Goal: Obtain resource: Obtain resource

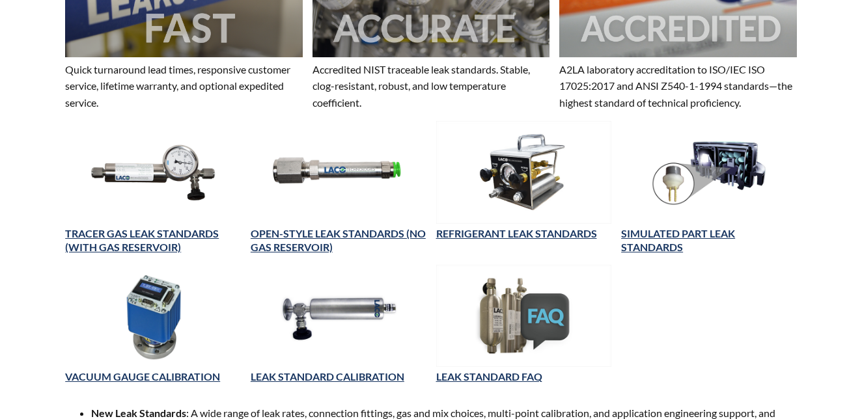
scroll to position [521, 0]
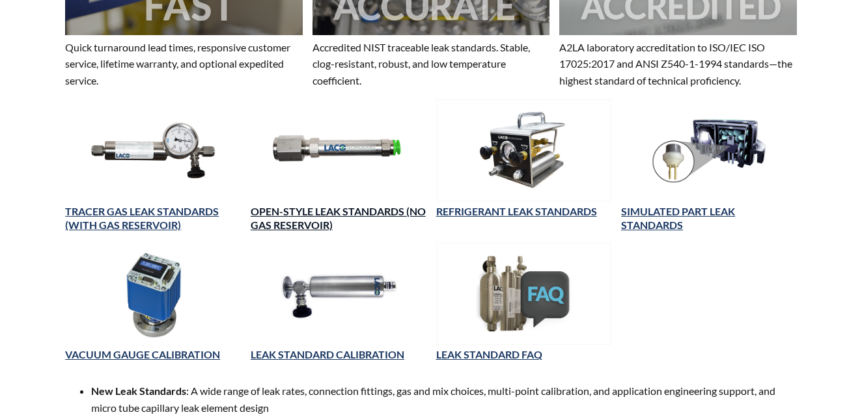
click at [291, 205] on link "OPEN-STYLE LEAK STANDARDS (NO GAS RESERVOIR)" at bounding box center [338, 218] width 175 height 26
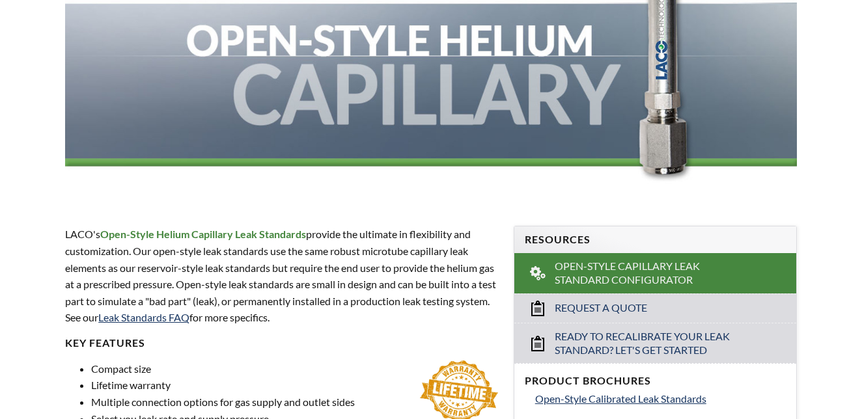
scroll to position [260, 0]
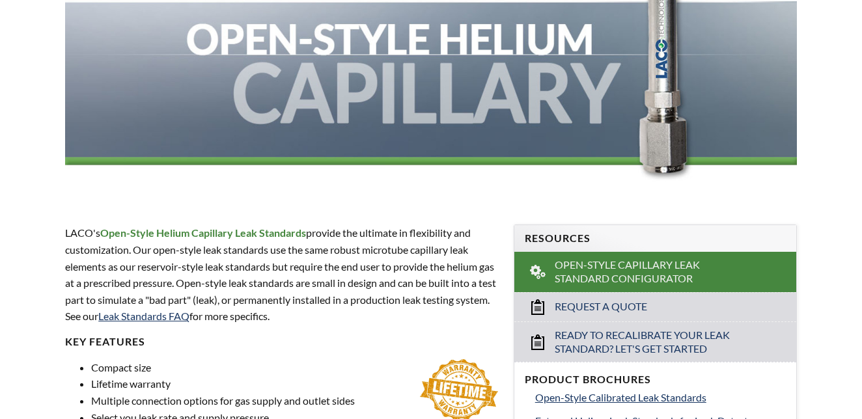
select select "Language Translate Widget"
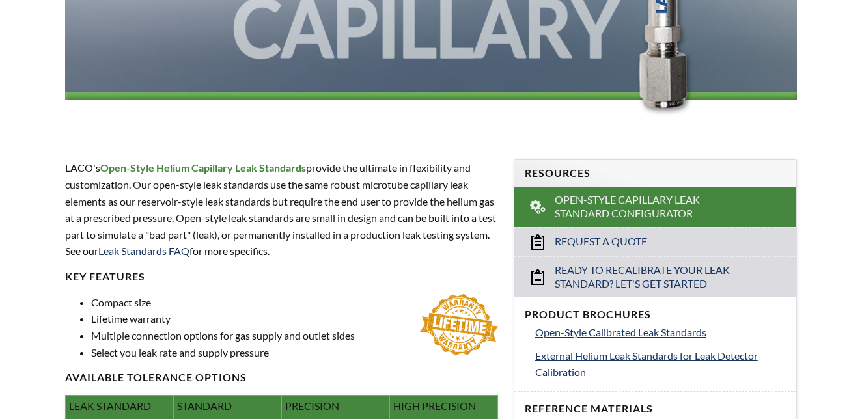
scroll to position [390, 0]
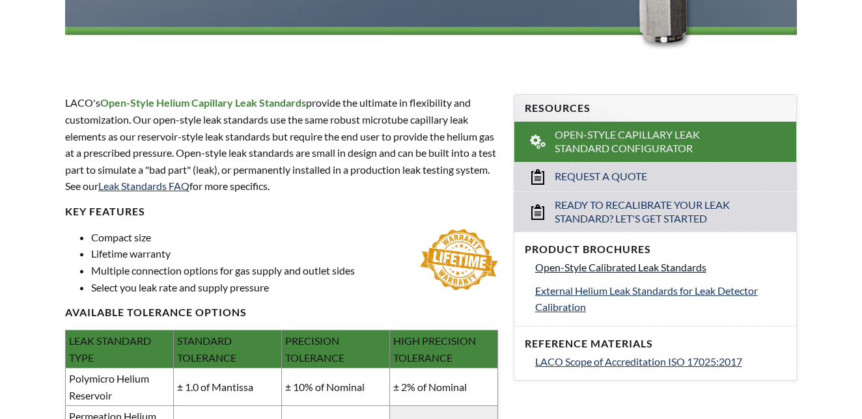
click at [611, 261] on span "Open-Style Calibrated Leak Standards" at bounding box center [620, 267] width 171 height 12
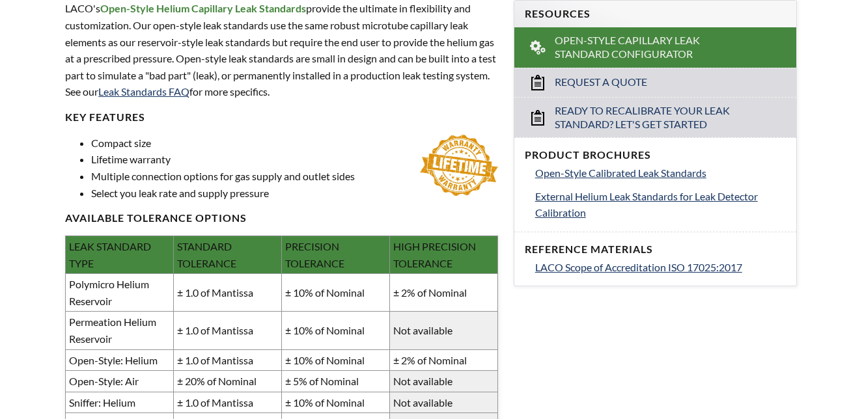
scroll to position [480, 0]
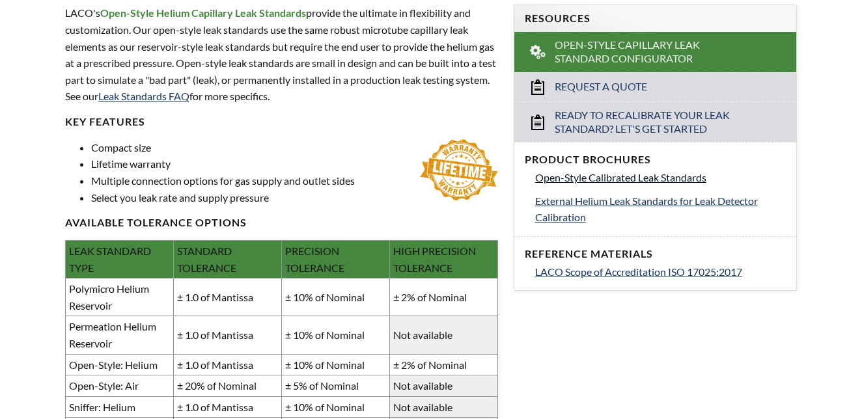
click at [590, 171] on span "Open-Style Calibrated Leak Standards" at bounding box center [620, 177] width 171 height 12
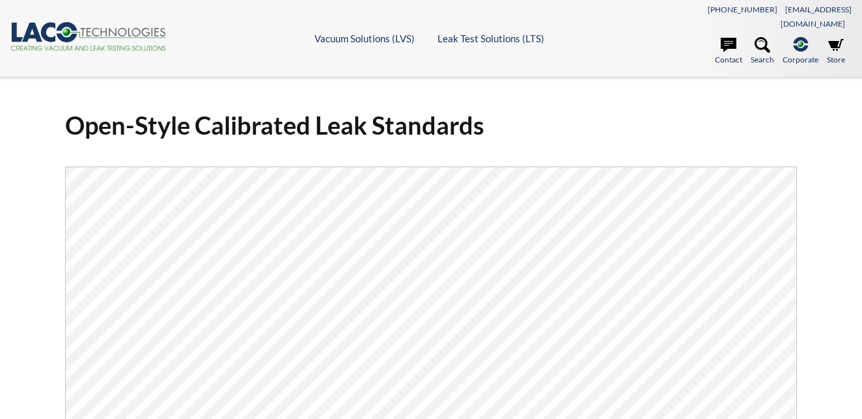
select select "Language Translate Widget"
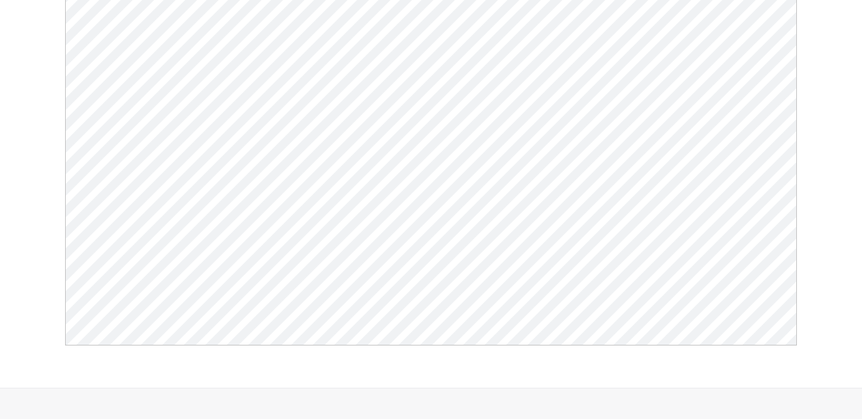
scroll to position [260, 0]
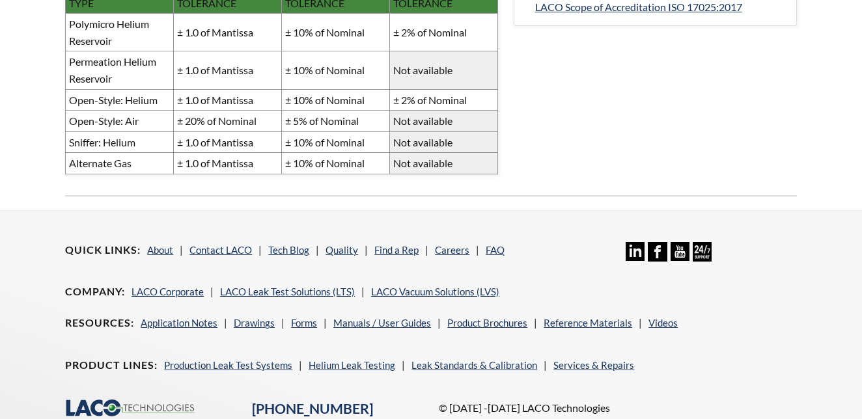
select select "Language Translate Widget"
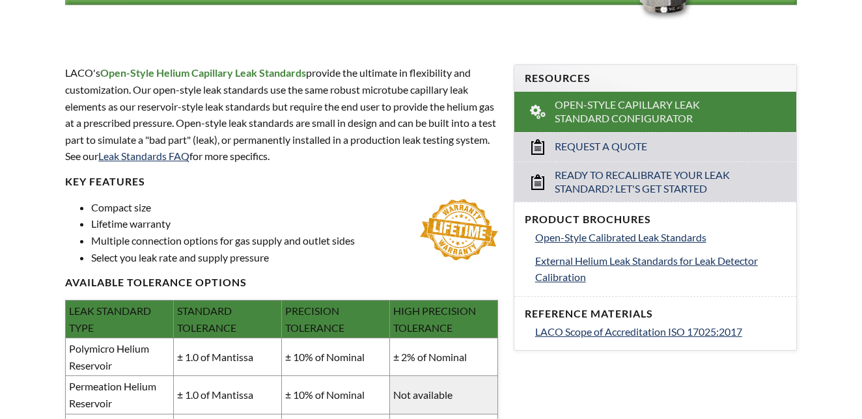
scroll to position [420, 0]
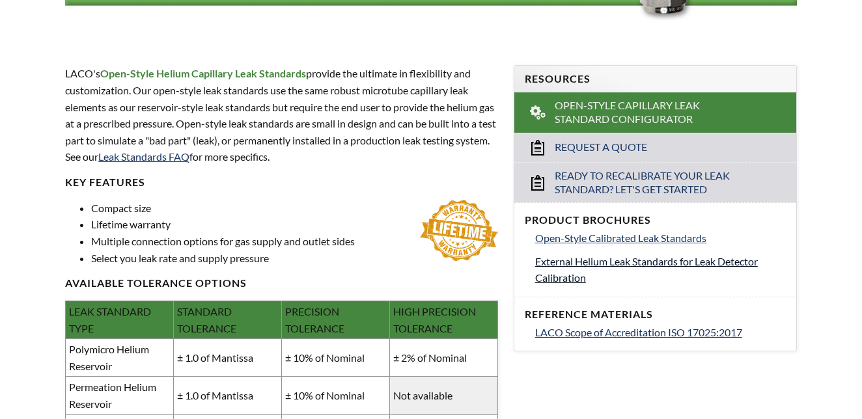
click at [640, 255] on span "External Helium Leak Standards for Leak Detector Calibration" at bounding box center [646, 269] width 223 height 29
